Goal: Task Accomplishment & Management: Manage account settings

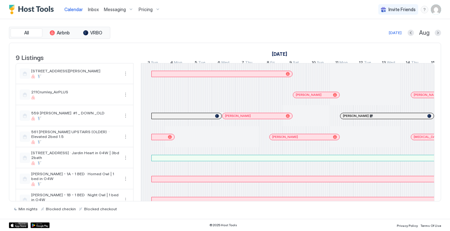
scroll to position [0, 415]
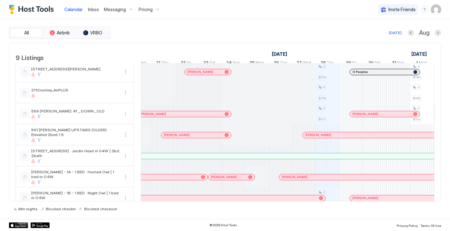
click at [434, 12] on img "User profile" at bounding box center [436, 9] width 10 height 10
click at [386, 36] on span "Settings" at bounding box center [378, 36] width 17 height 6
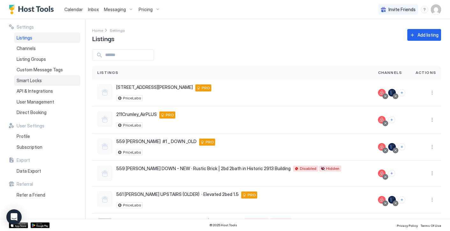
click at [32, 76] on div "Smart Locks" at bounding box center [47, 80] width 66 height 11
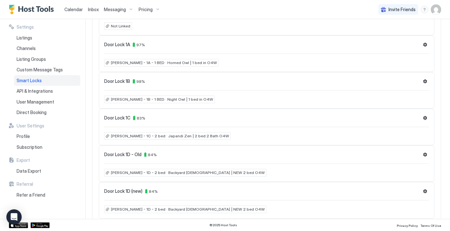
scroll to position [78, 0]
